Goal: Transaction & Acquisition: Purchase product/service

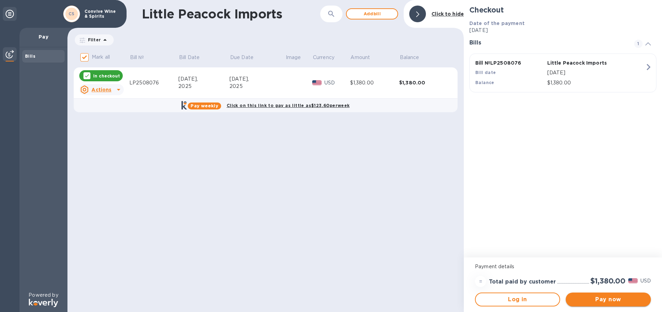
click at [609, 300] on span "Pay now" at bounding box center [608, 300] width 74 height 8
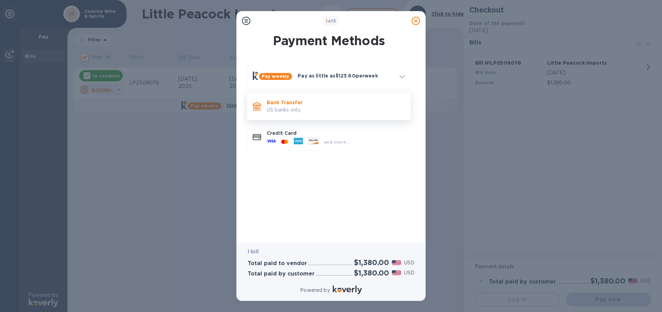
click at [280, 111] on p "US banks only." at bounding box center [336, 109] width 138 height 7
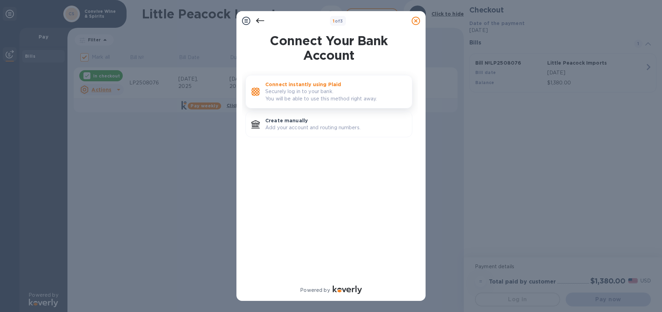
click at [309, 92] on p "Securely log in to your bank. You will be able to use this method right away." at bounding box center [335, 95] width 141 height 15
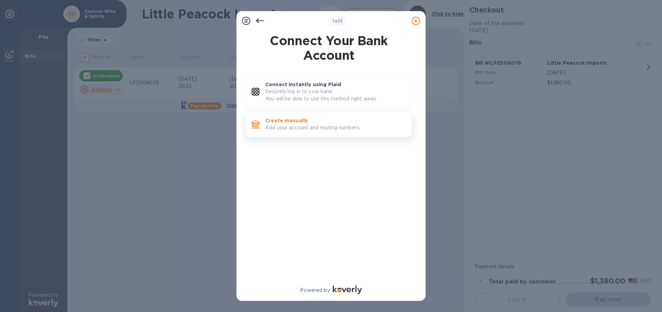
click at [302, 129] on p "Add your account and routing numbers." at bounding box center [335, 127] width 141 height 7
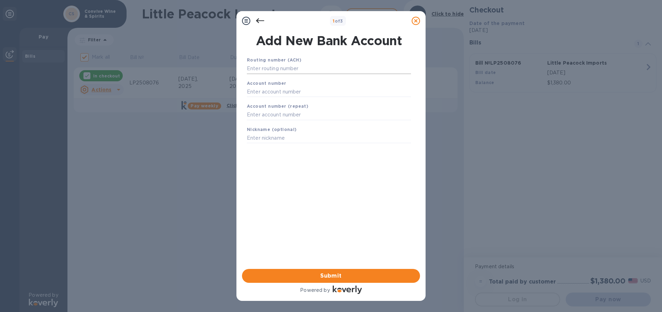
click at [288, 70] on input "text" at bounding box center [329, 69] width 164 height 10
type input "021000021"
click at [276, 101] on input "text" at bounding box center [329, 100] width 164 height 10
type input "7"
type input "781925016"
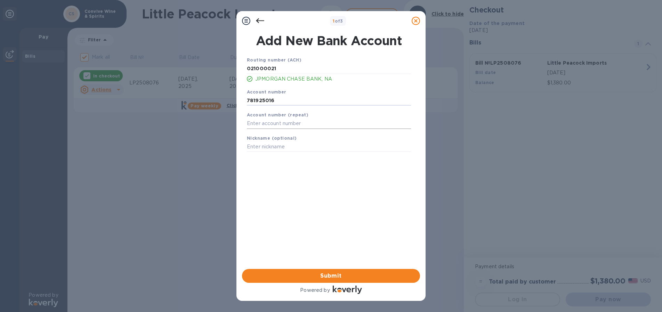
click at [285, 123] on input "text" at bounding box center [329, 124] width 164 height 10
type input "781925016"
click at [291, 145] on input "text" at bounding box center [329, 147] width 164 height 10
type input "Chase"
click at [347, 277] on span "Submit" at bounding box center [331, 276] width 167 height 8
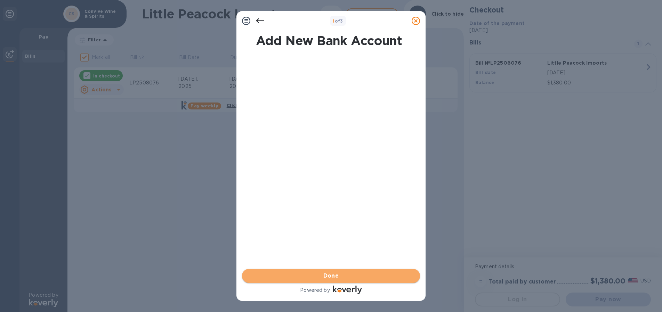
click at [347, 277] on span "Done" at bounding box center [331, 276] width 167 height 8
